Goal: Task Accomplishment & Management: Manage account settings

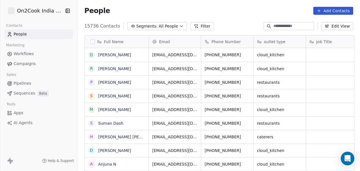
scroll to position [146, 279]
click at [196, 26] on button "Filter" at bounding box center [203, 26] width 24 height 8
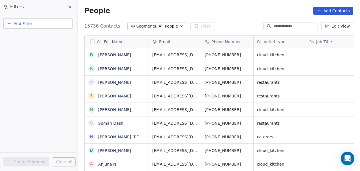
click at [32, 22] on button "Add Filter" at bounding box center [37, 23] width 69 height 10
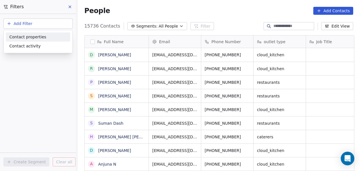
click at [27, 36] on span "Contact properties" at bounding box center [27, 37] width 37 height 6
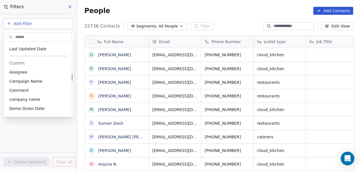
scroll to position [305, 0]
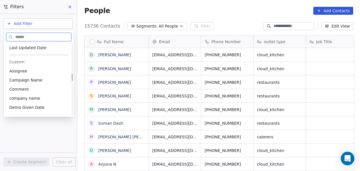
click at [24, 72] on span "Assignee" at bounding box center [18, 71] width 18 height 6
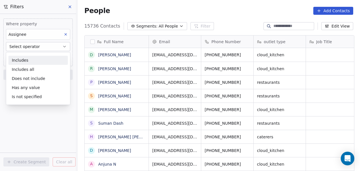
click at [30, 62] on div "Includes" at bounding box center [37, 60] width 59 height 9
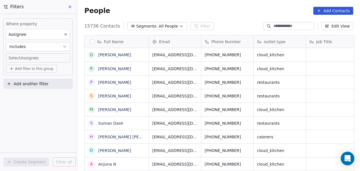
click at [30, 60] on body "On2Cook India Pvt. Ltd. Contacts People Marketing Workflows Campaigns Sales Pip…" at bounding box center [180, 85] width 360 height 171
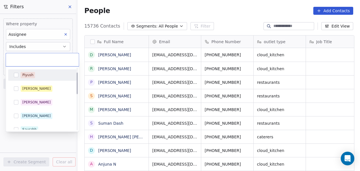
scroll to position [13, 0]
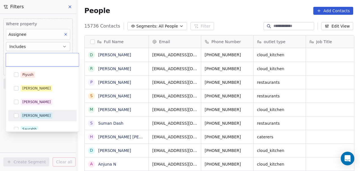
click at [17, 112] on div "[PERSON_NAME]" at bounding box center [42, 115] width 64 height 9
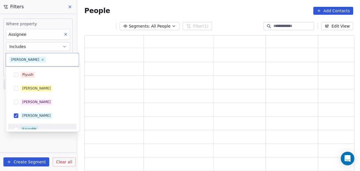
click at [18, 138] on html "On2Cook India Pvt. Ltd. Contacts People Marketing Workflows Campaigns Sales Pip…" at bounding box center [180, 85] width 360 height 171
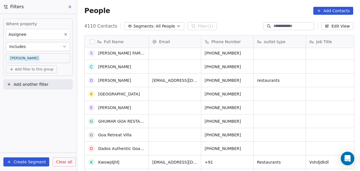
scroll to position [0, 0]
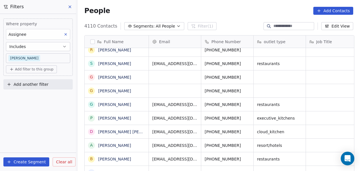
click at [165, 26] on span "All People" at bounding box center [165, 26] width 19 height 6
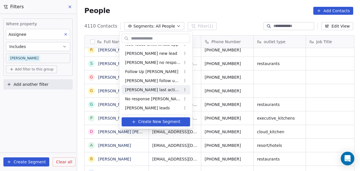
click at [60, 109] on html "On2Cook India Pvt. Ltd. Contacts People Marketing Workflows Campaigns Sales Pip…" at bounding box center [180, 85] width 360 height 171
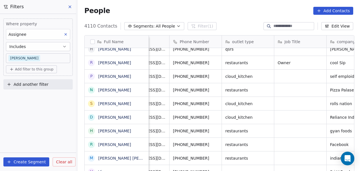
click at [92, 39] on button "button" at bounding box center [92, 41] width 5 height 5
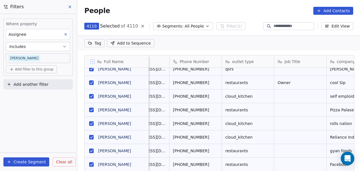
click at [178, 11] on div "People Add Contacts" at bounding box center [218, 11] width 269 height 8
click at [140, 25] on icon at bounding box center [142, 26] width 5 height 5
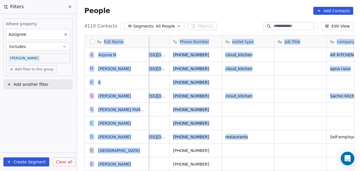
drag, startPoint x: 80, startPoint y: 37, endPoint x: 305, endPoint y: 135, distance: 246.0
click at [305, 135] on div "Full Name A [PERSON_NAME] N M [PERSON_NAME] K K S [PERSON_NAME] S [PERSON_NAME]…" at bounding box center [219, 106] width 283 height 150
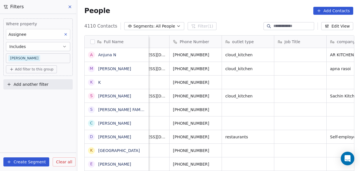
click at [266, 6] on div "People Add Contacts" at bounding box center [219, 11] width 283 height 22
